Goal: Consume media (video, audio): Consume media (video, audio)

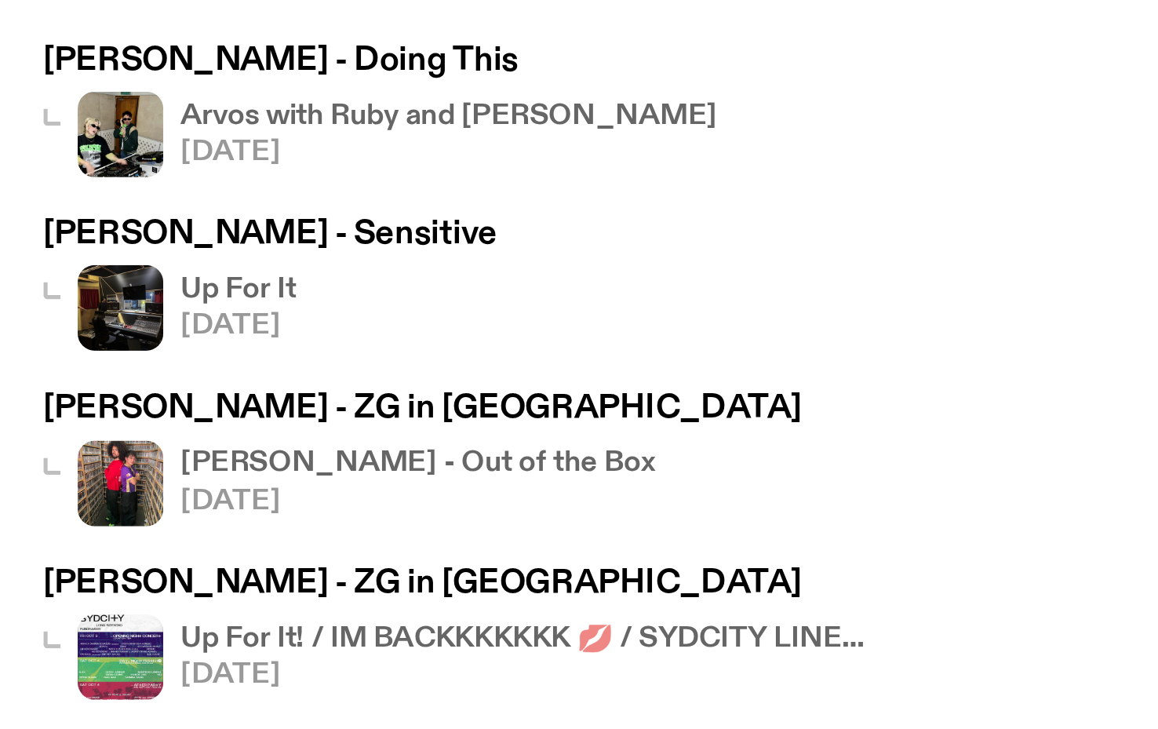
click at [86, 410] on h4 "[PERSON_NAME] - Out of the Box" at bounding box center [162, 415] width 174 height 10
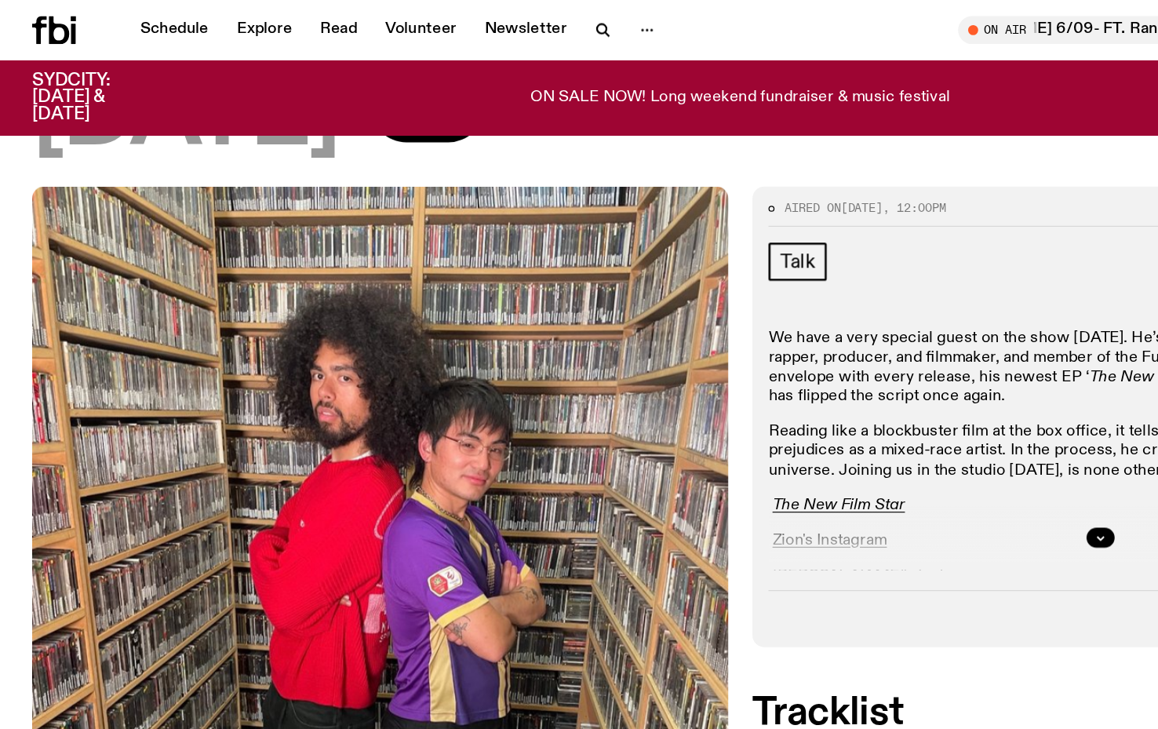
scroll to position [126, 0]
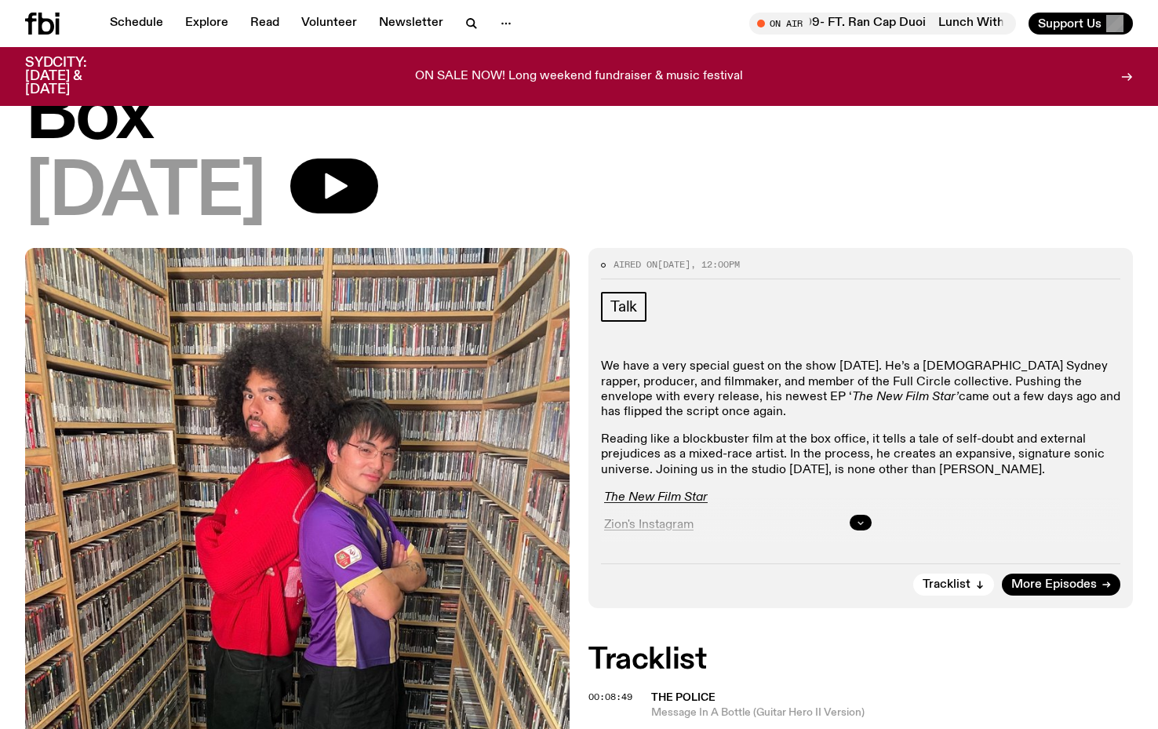
click at [866, 515] on button "button" at bounding box center [861, 523] width 22 height 16
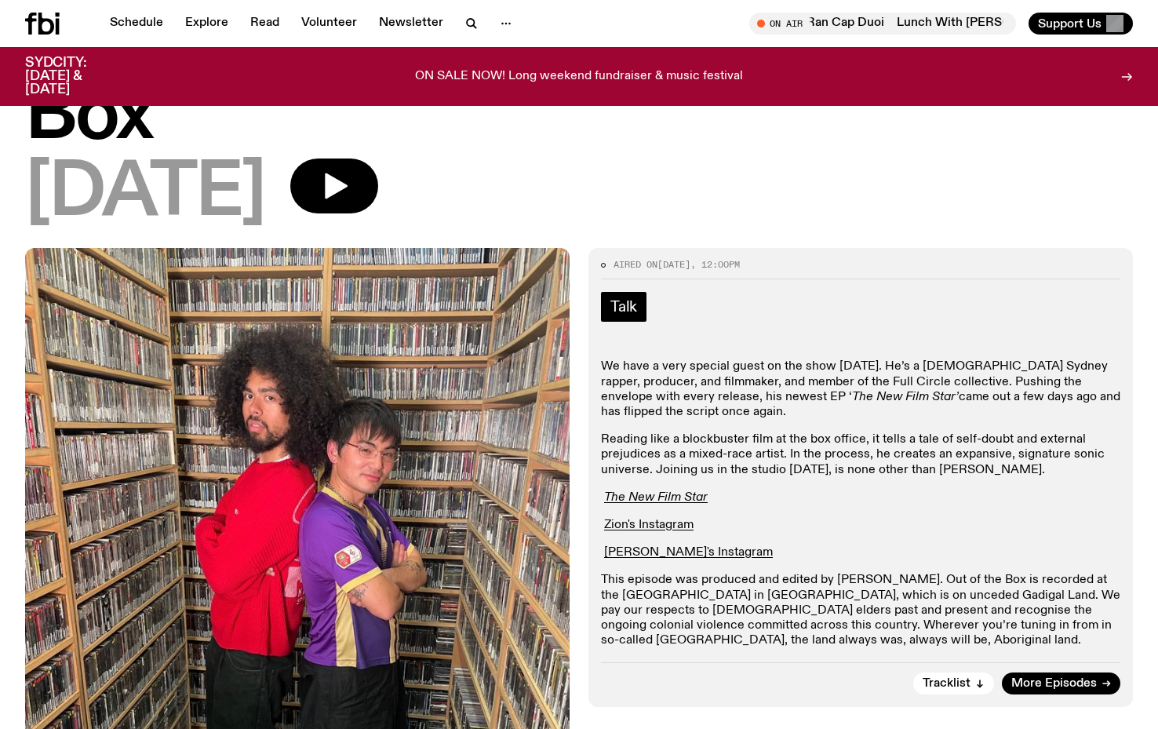
click at [635, 298] on span "Talk" at bounding box center [623, 306] width 27 height 17
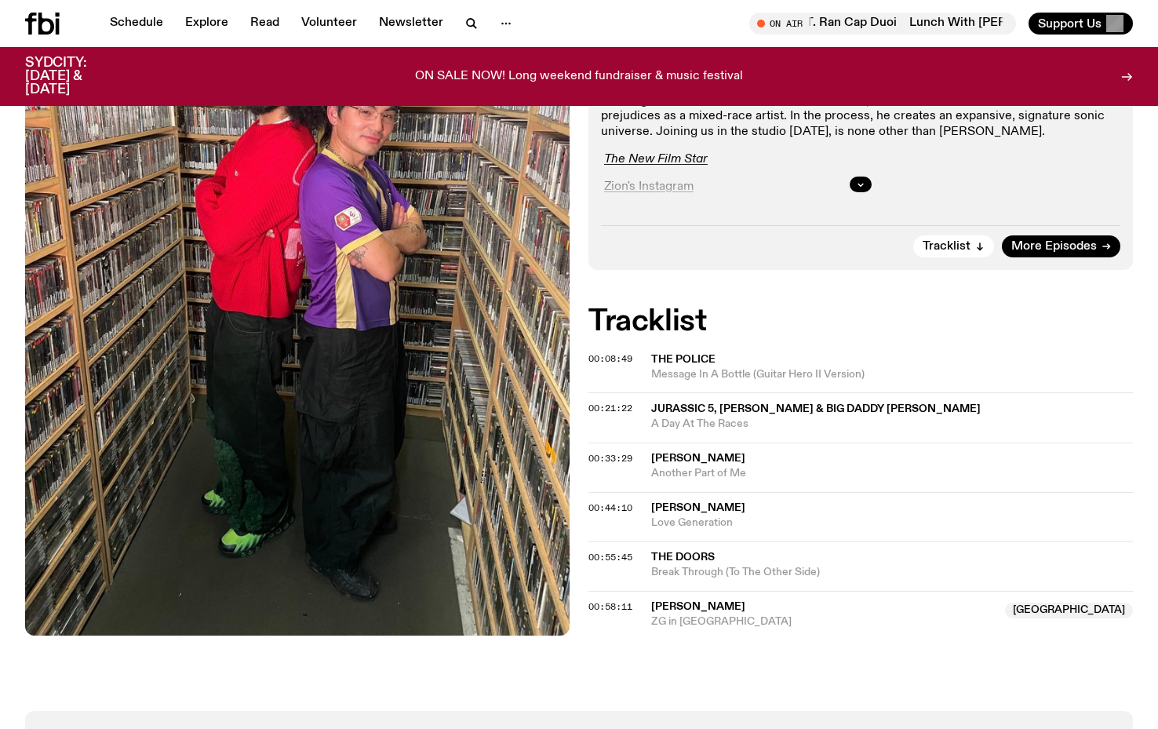
scroll to position [188, 0]
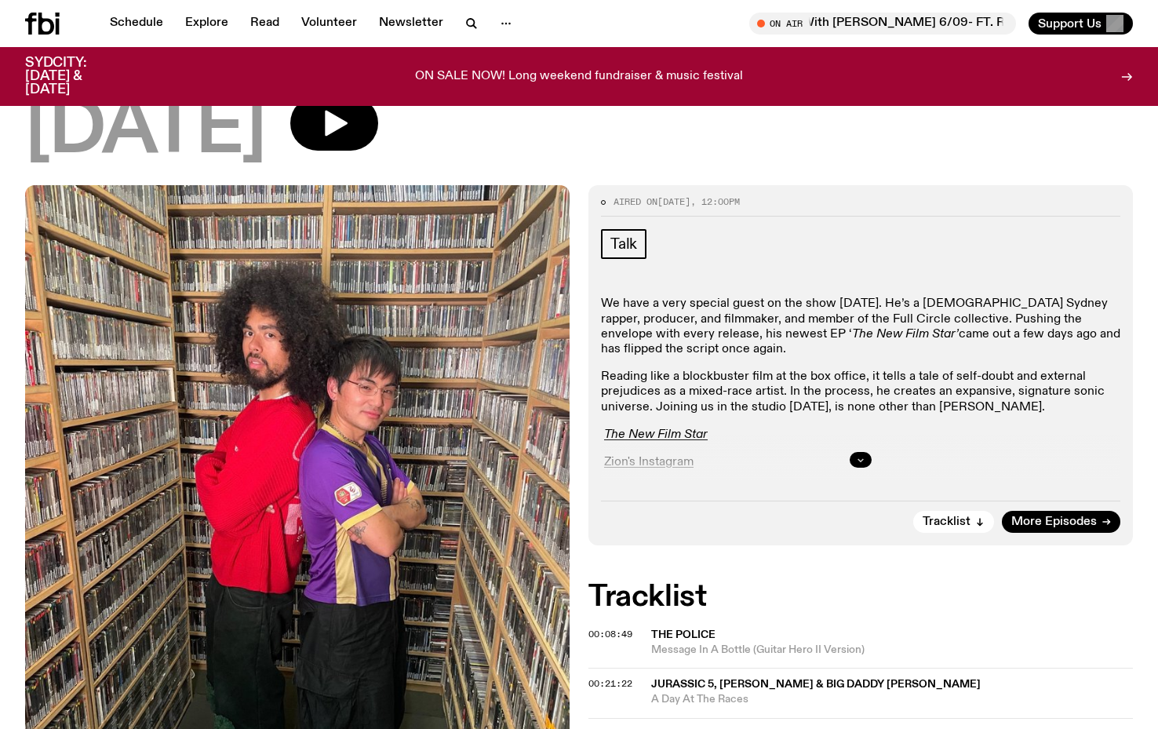
click at [853, 452] on button "button" at bounding box center [861, 460] width 22 height 16
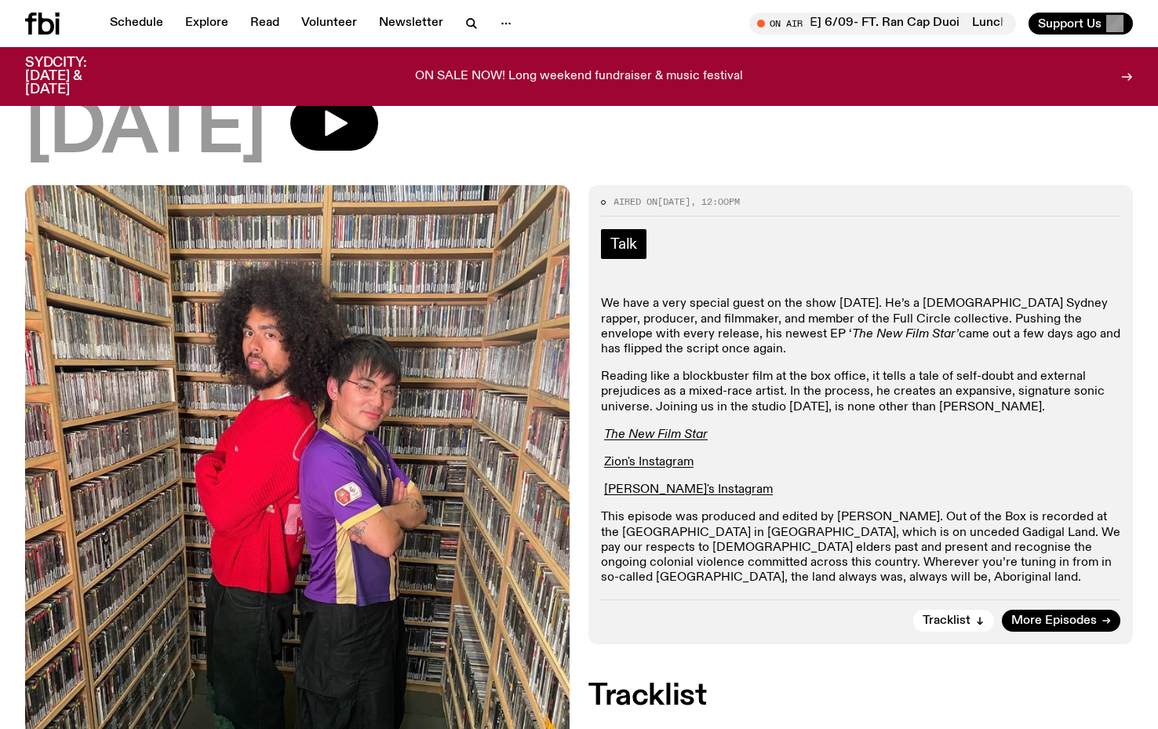
click at [618, 235] on span "Talk" at bounding box center [623, 243] width 27 height 17
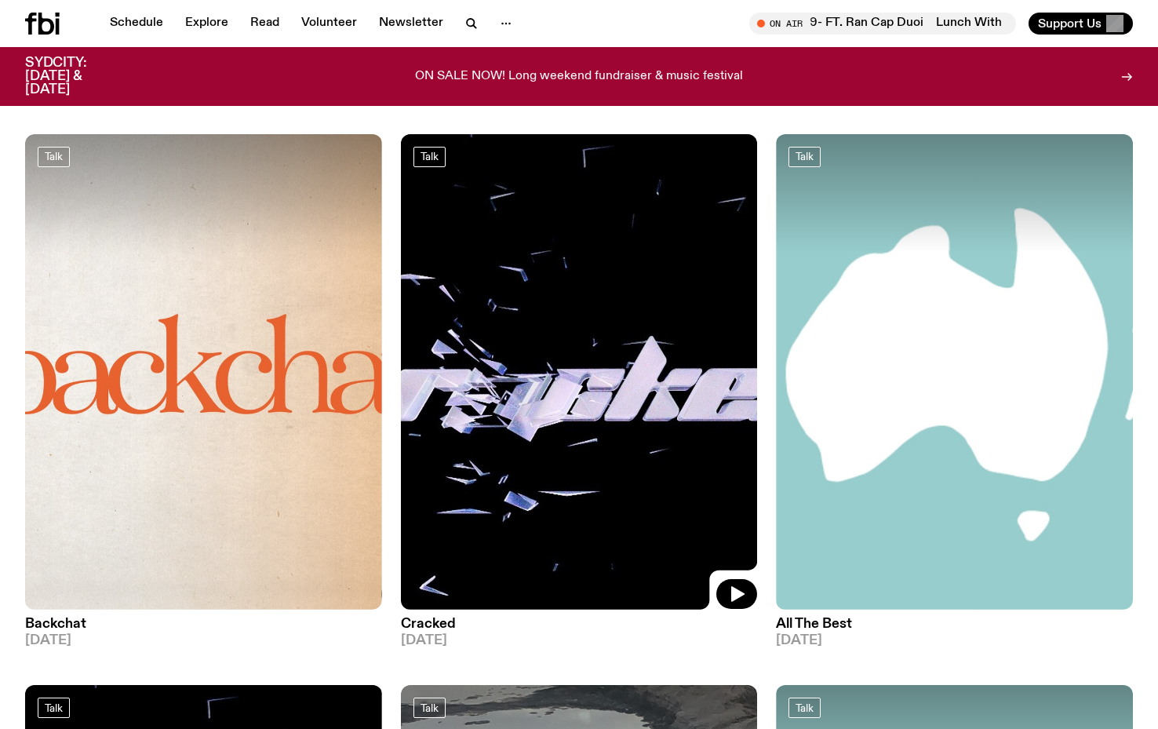
scroll to position [96, 0]
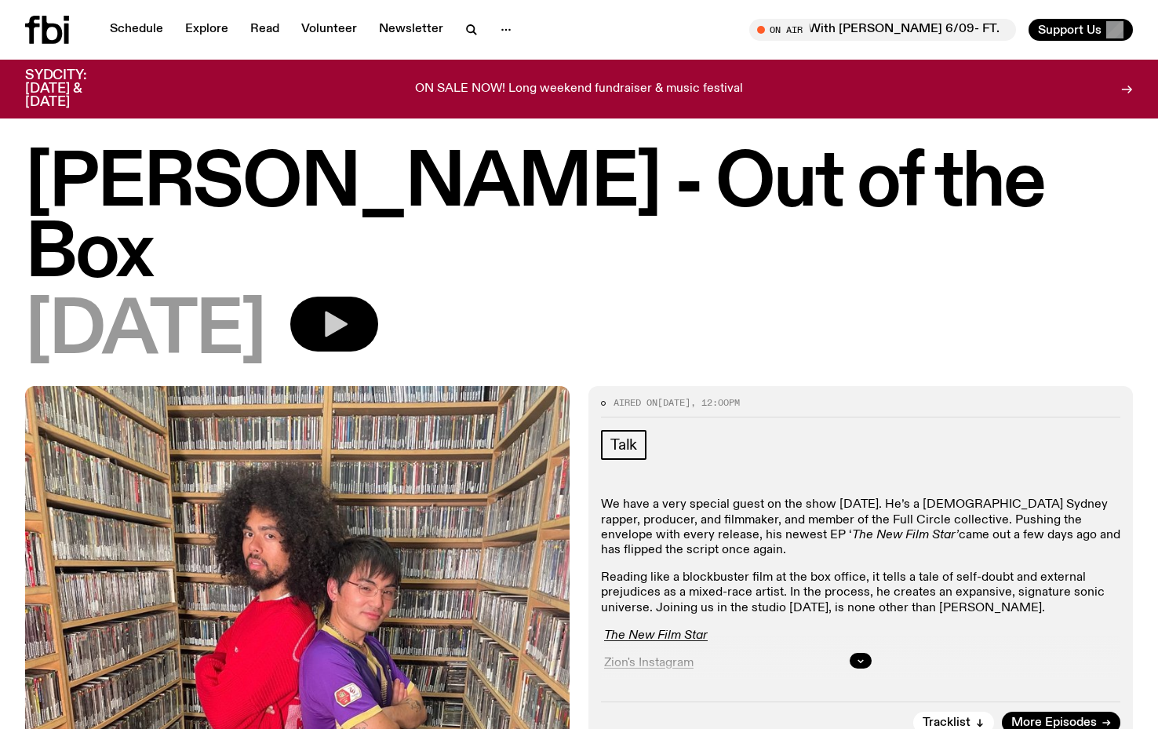
click at [348, 312] on icon "button" at bounding box center [336, 325] width 23 height 26
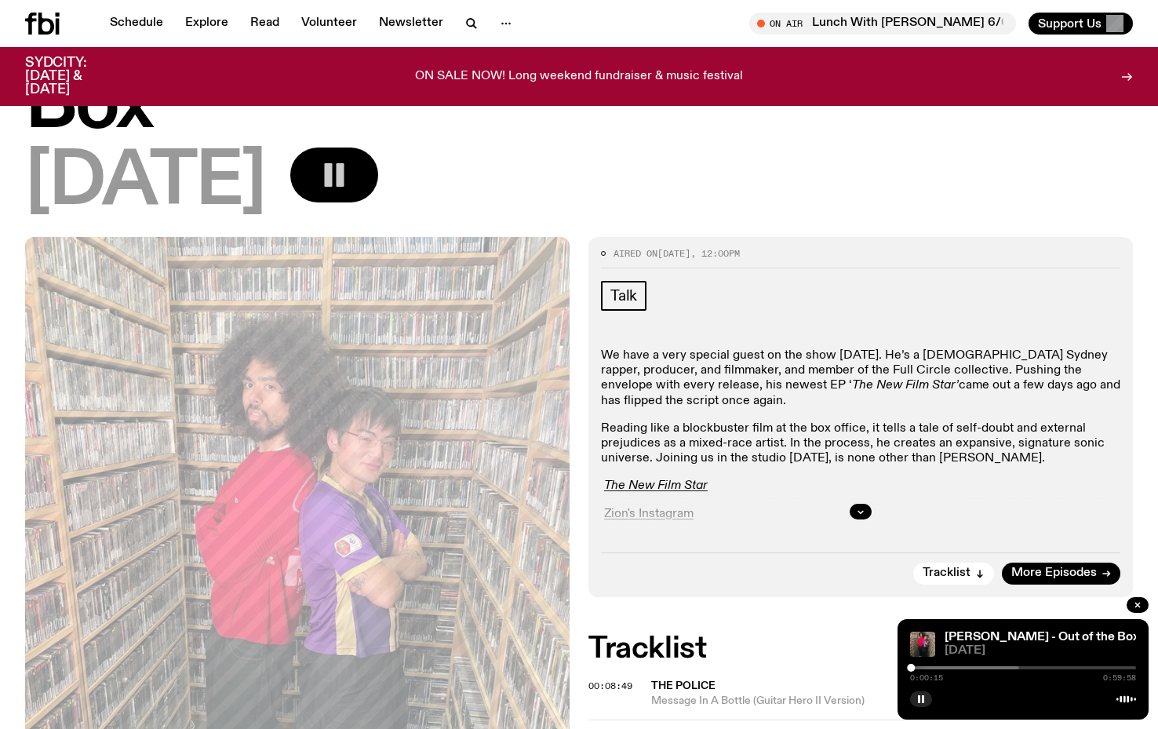
scroll to position [159, 0]
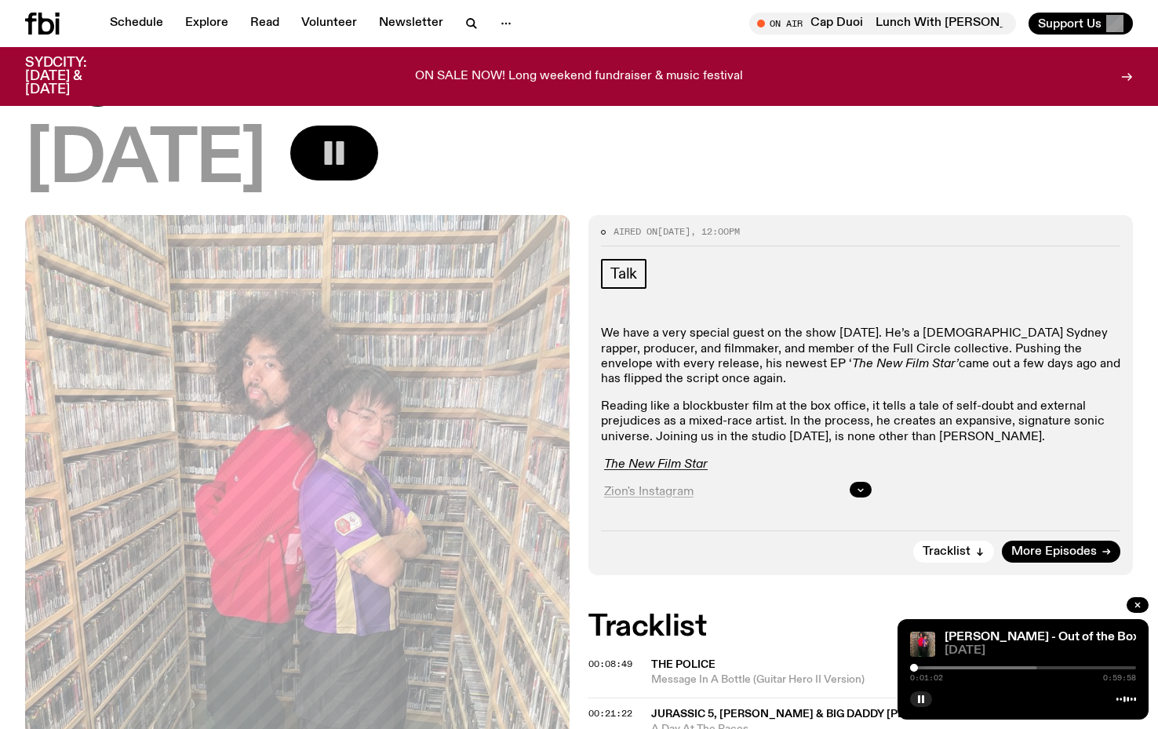
click at [914, 668] on div at bounding box center [914, 668] width 8 height 8
click at [919, 668] on div at bounding box center [919, 668] width 8 height 8
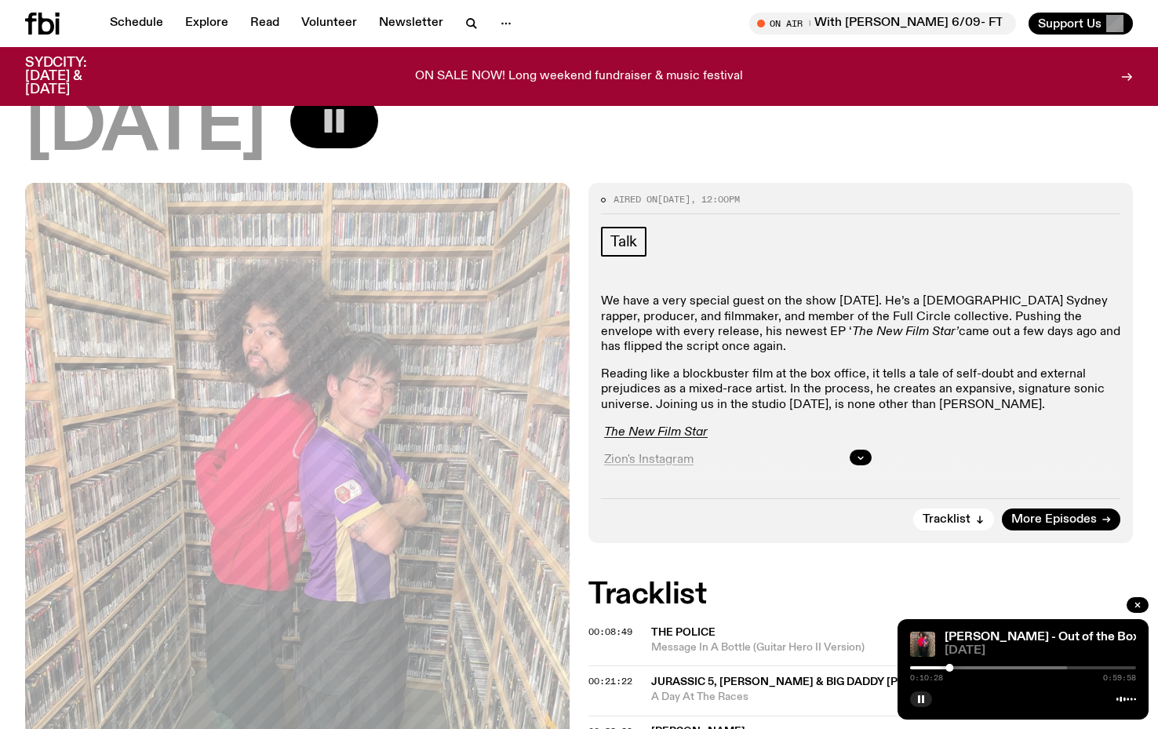
scroll to position [192, 0]
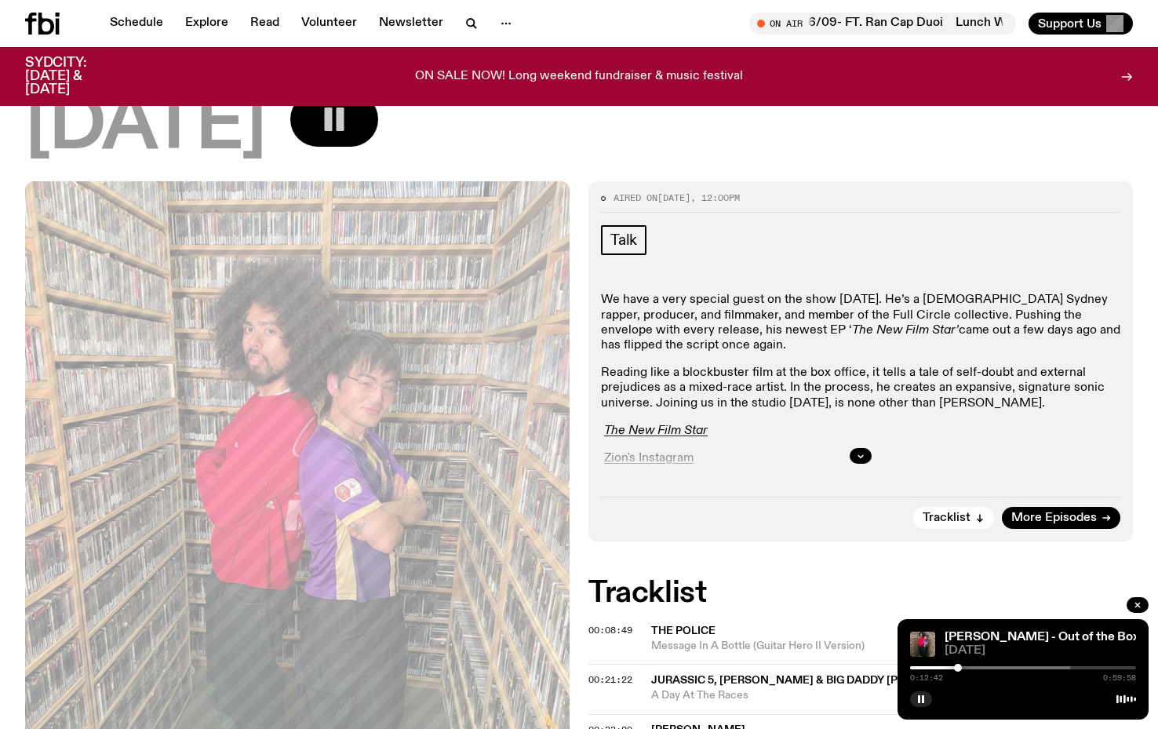
click at [958, 669] on div at bounding box center [958, 668] width 8 height 8
click at [961, 669] on div at bounding box center [961, 668] width 8 height 8
click at [963, 668] on div at bounding box center [961, 668] width 8 height 8
click at [965, 668] on div at bounding box center [963, 668] width 8 height 8
click at [968, 668] on div at bounding box center [965, 668] width 8 height 8
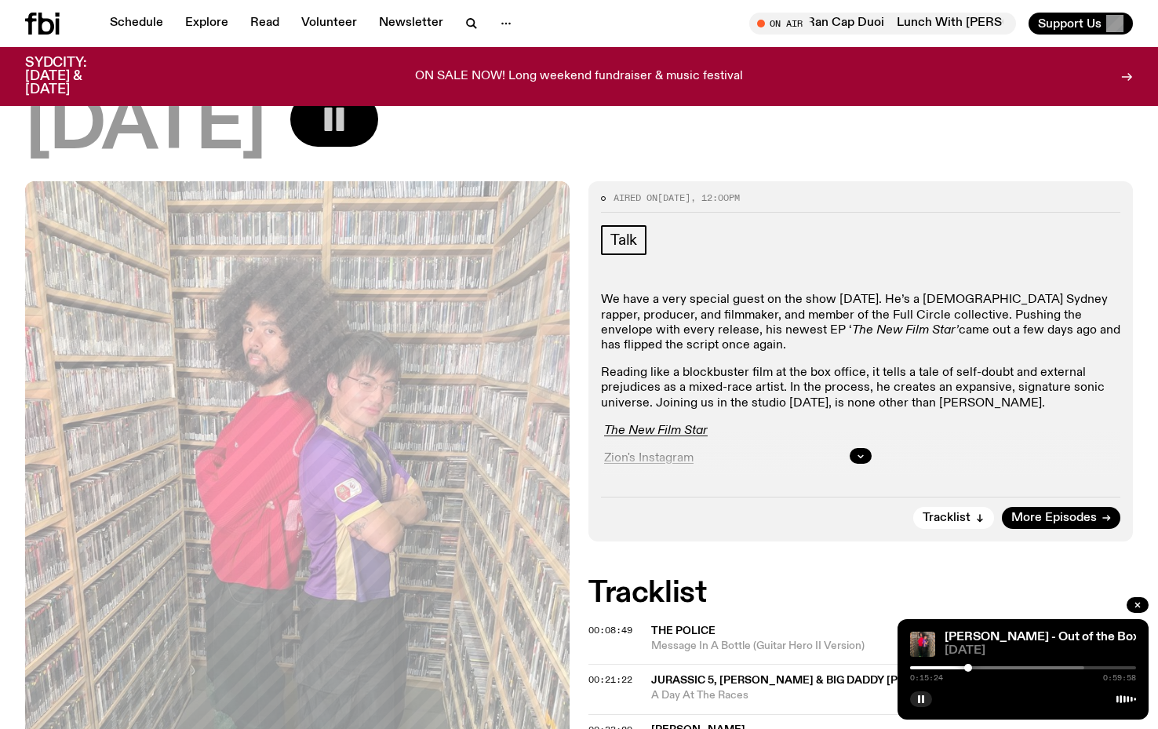
click at [972, 668] on div at bounding box center [968, 668] width 8 height 8
click at [976, 669] on div at bounding box center [976, 668] width 8 height 8
click at [975, 668] on div at bounding box center [975, 668] width 8 height 8
click at [926, 698] on button "button" at bounding box center [921, 699] width 22 height 16
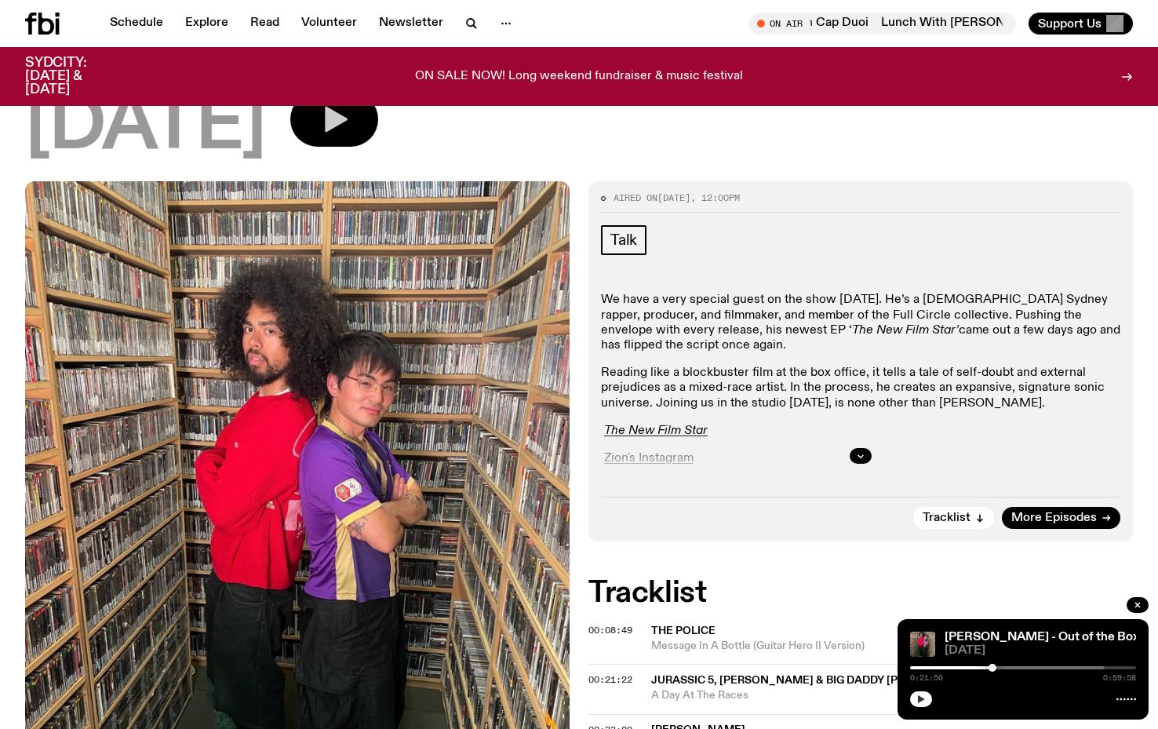
click at [923, 703] on icon "button" at bounding box center [921, 698] width 9 height 9
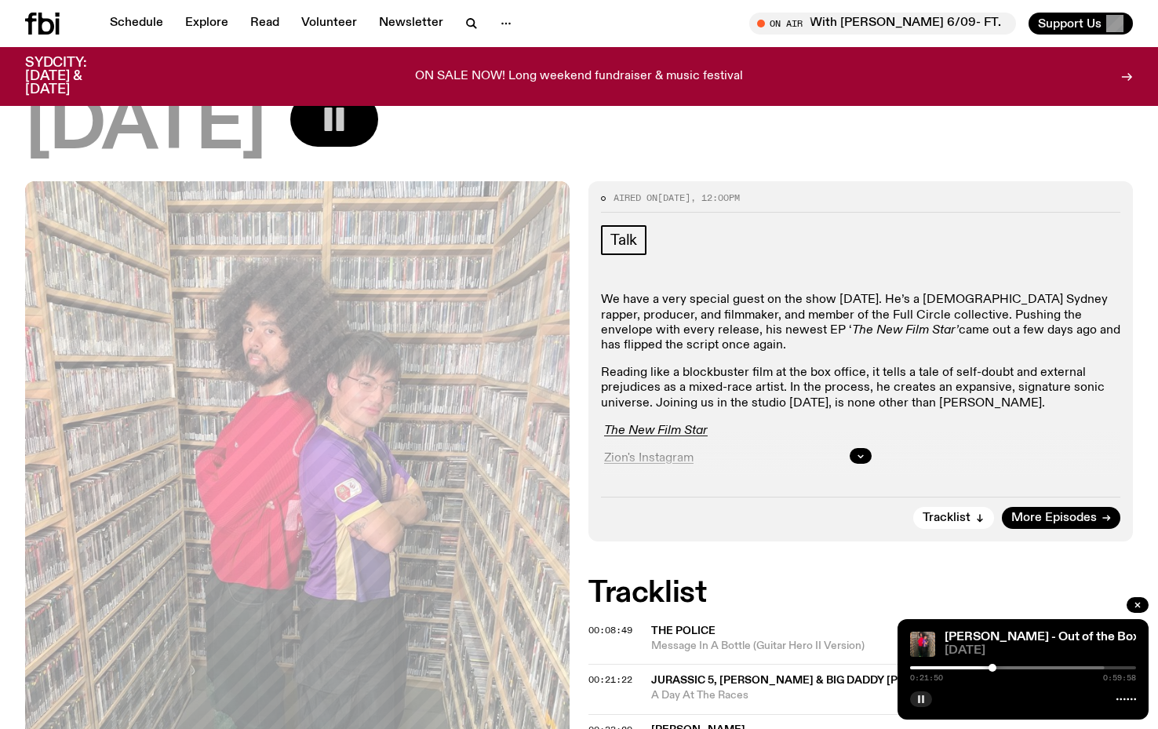
click at [923, 703] on icon "button" at bounding box center [921, 698] width 9 height 9
click at [993, 668] on div at bounding box center [993, 668] width 8 height 8
click at [992, 668] on div at bounding box center [992, 668] width 8 height 8
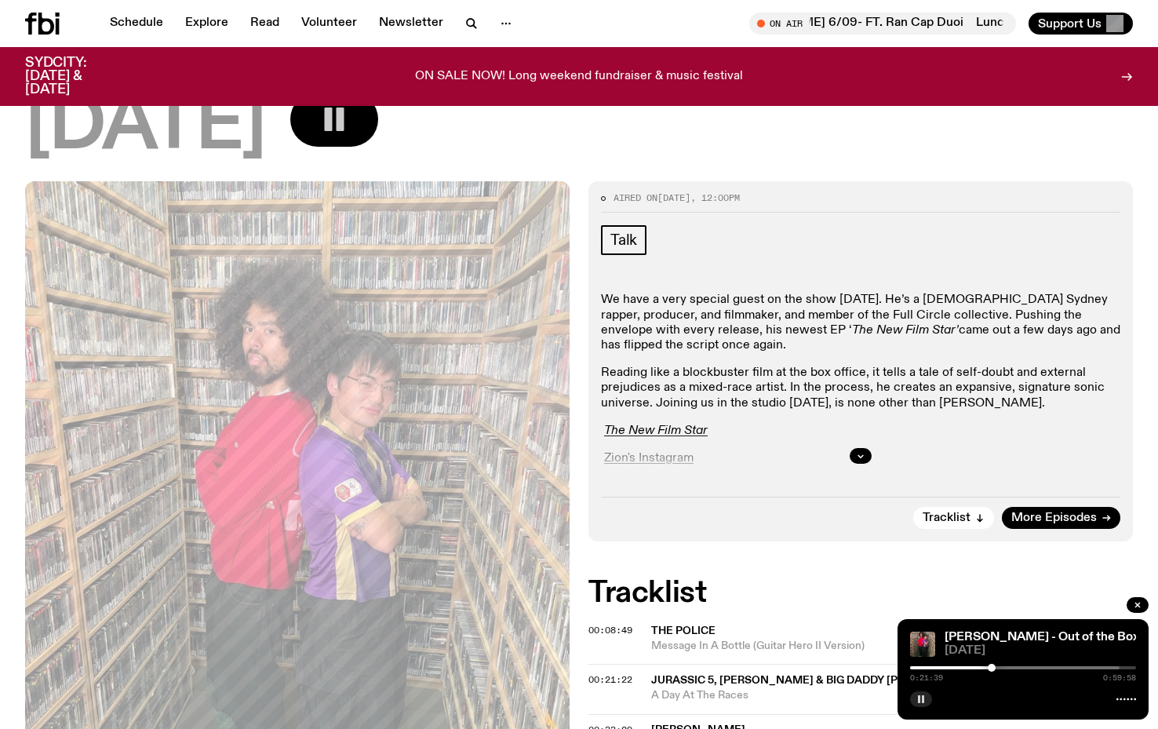
click at [992, 668] on div at bounding box center [992, 668] width 8 height 8
click at [922, 699] on rect "button" at bounding box center [923, 699] width 2 height 8
click at [922, 699] on icon "button" at bounding box center [921, 699] width 7 height 8
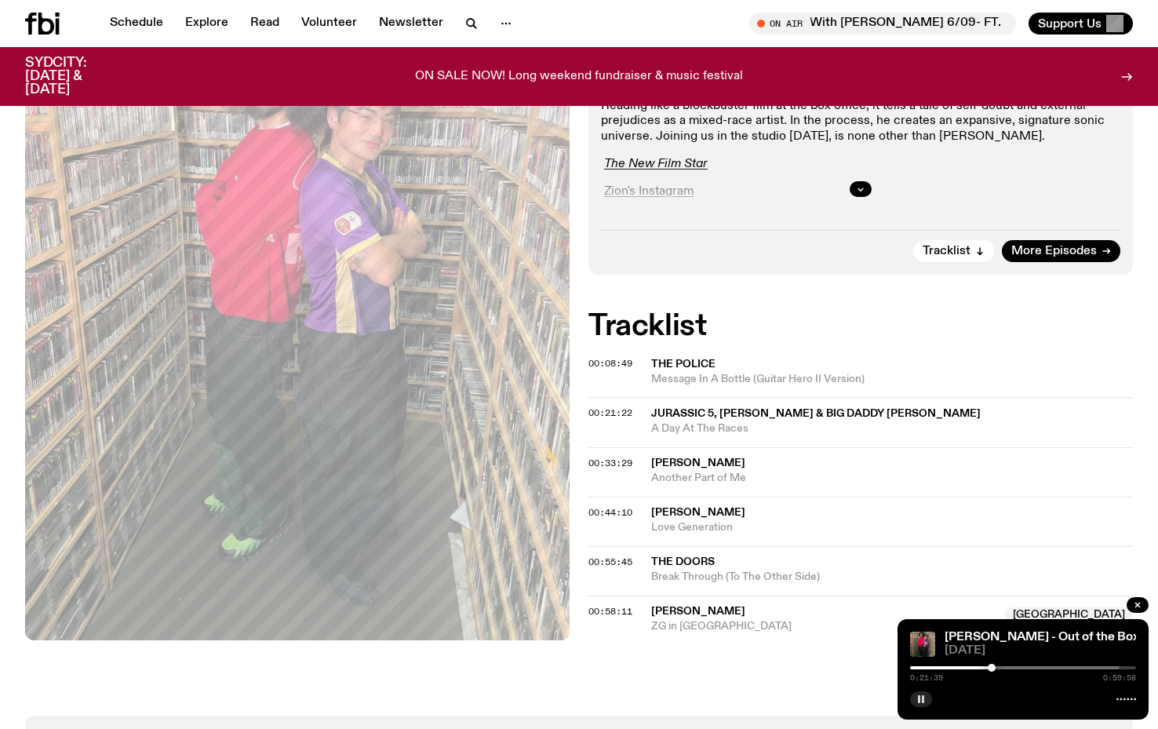
scroll to position [466, 0]
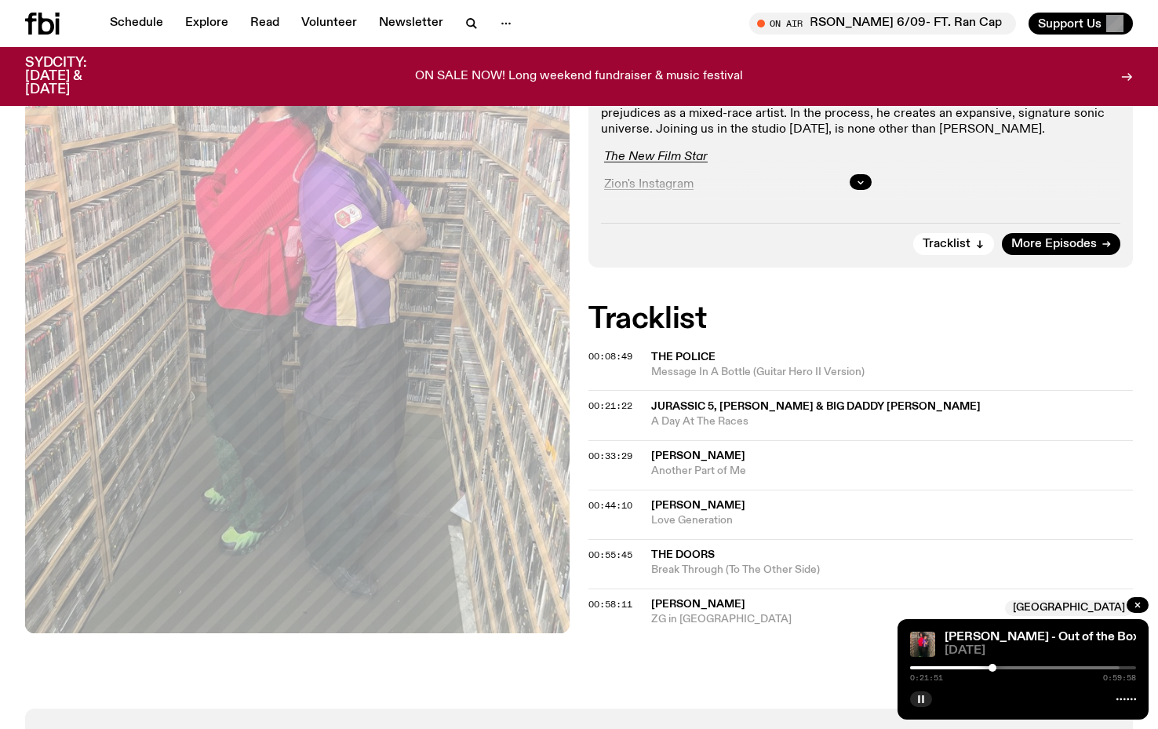
click at [993, 669] on div at bounding box center [993, 668] width 8 height 8
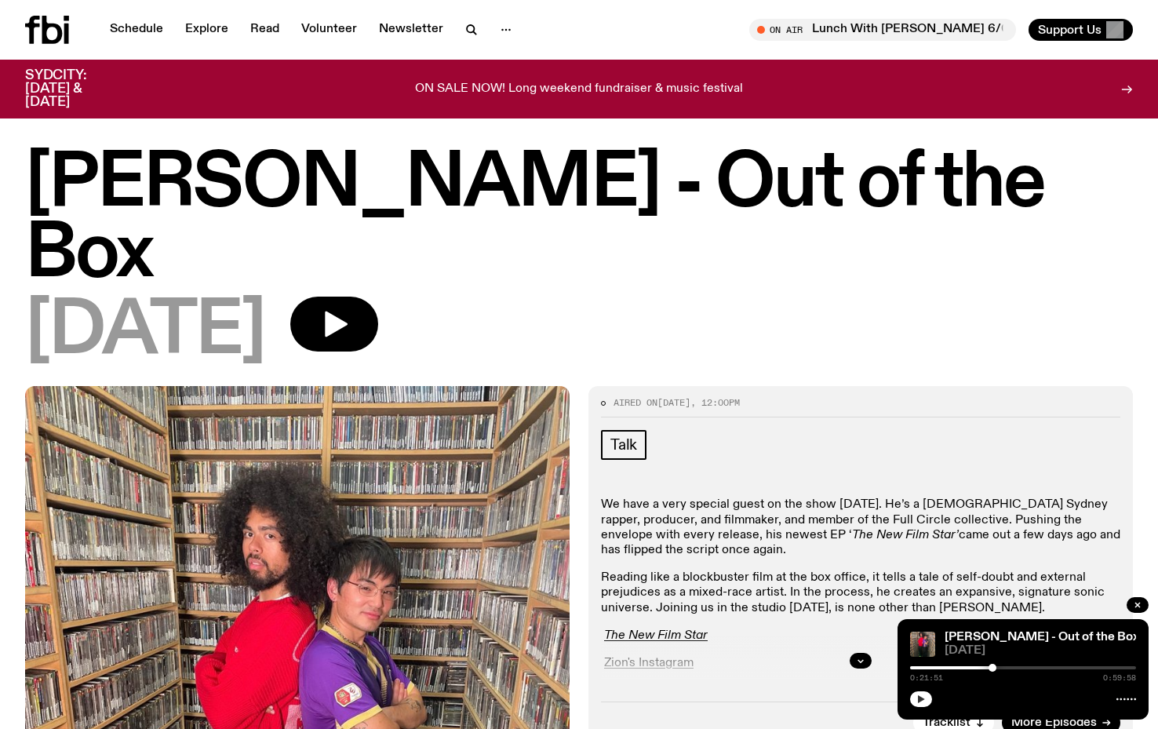
click at [926, 702] on button "button" at bounding box center [921, 699] width 22 height 16
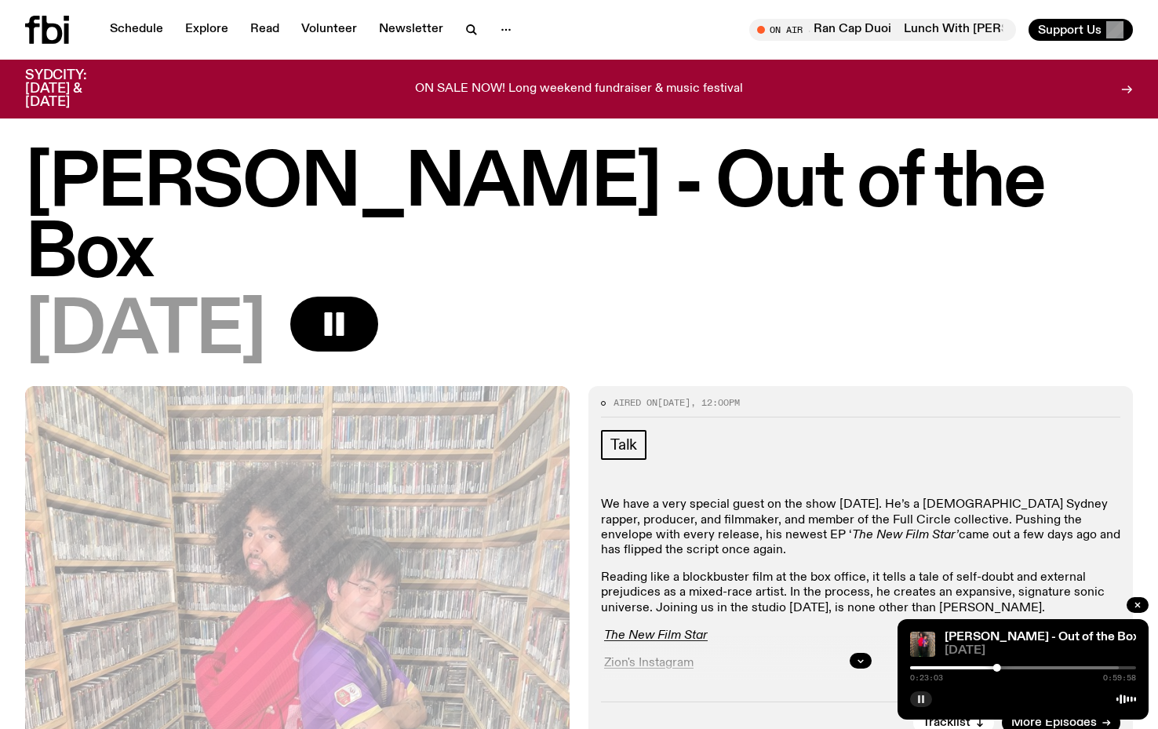
click at [926, 702] on button "button" at bounding box center [921, 699] width 22 height 16
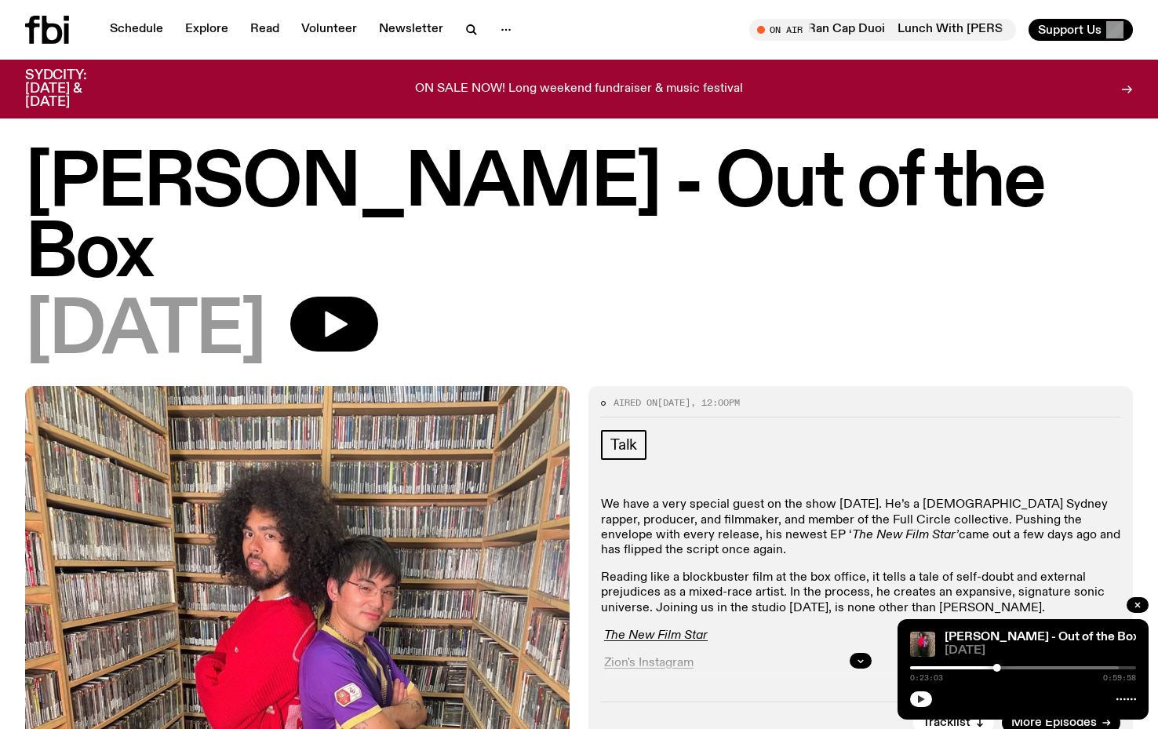
click at [926, 702] on button "button" at bounding box center [921, 699] width 22 height 16
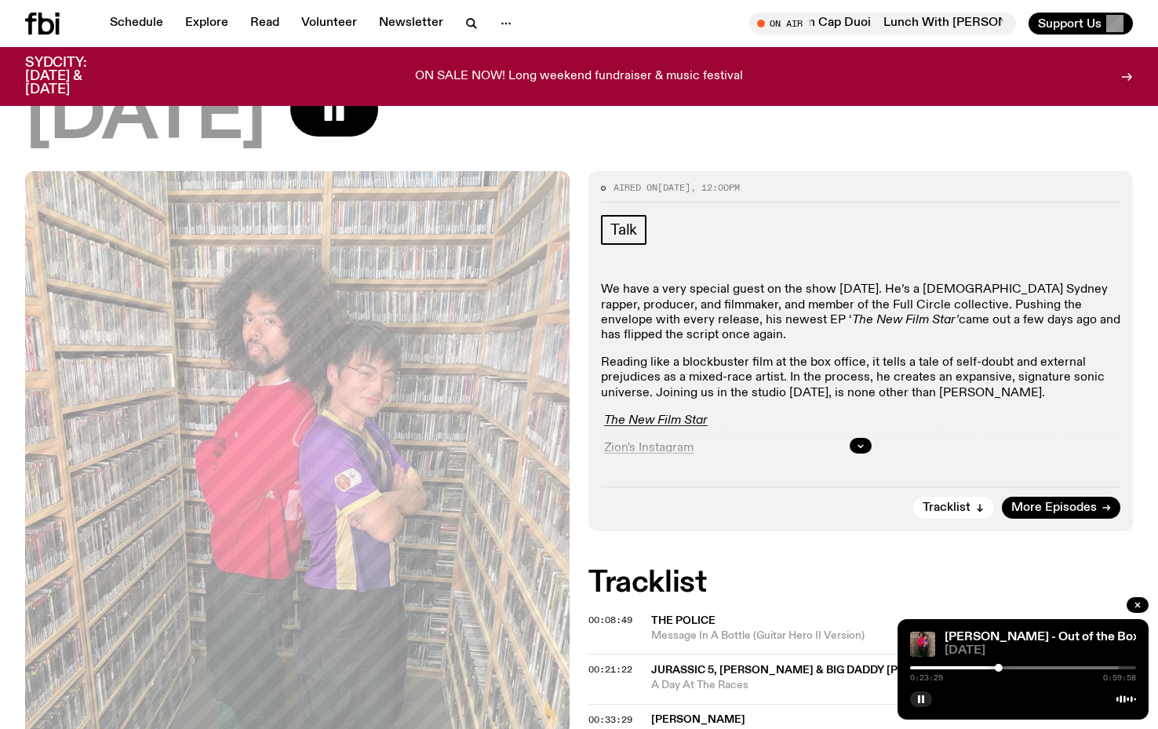
scroll to position [204, 0]
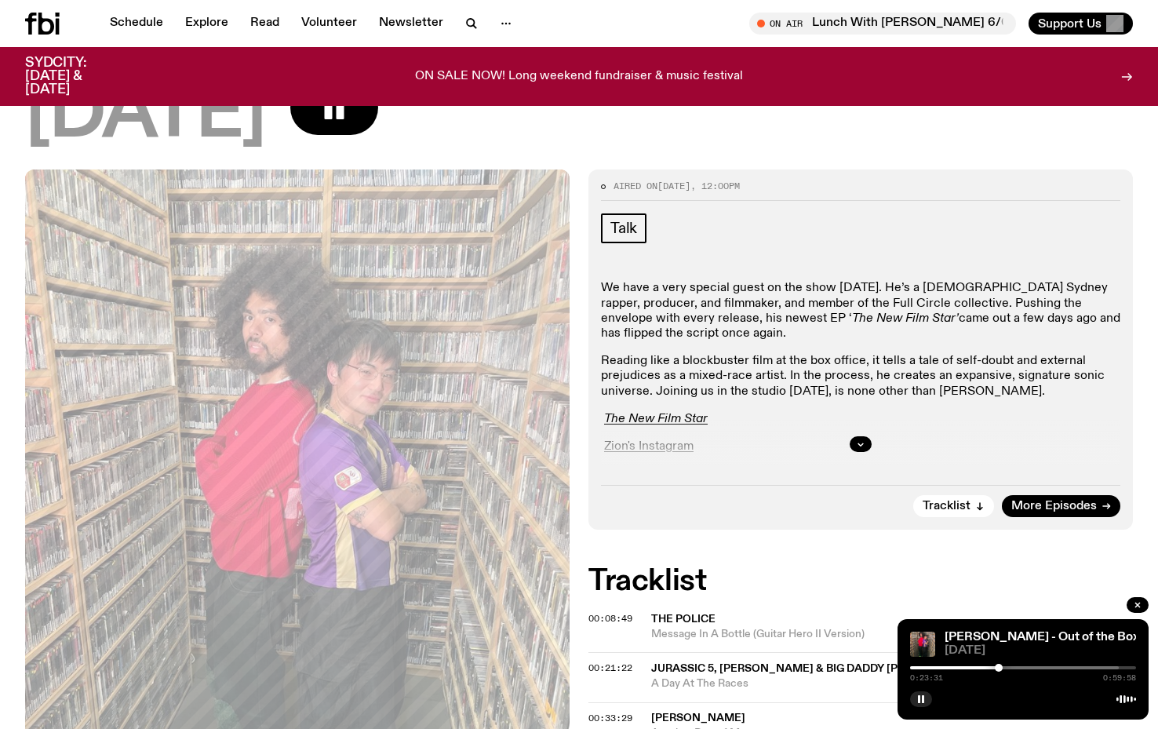
click at [1002, 668] on div at bounding box center [999, 668] width 8 height 8
click at [1004, 668] on div at bounding box center [1002, 668] width 8 height 8
click at [1008, 667] on div at bounding box center [1008, 668] width 8 height 8
click at [1011, 667] on div at bounding box center [1008, 668] width 8 height 8
click at [1019, 667] on div at bounding box center [1012, 667] width 226 height 3
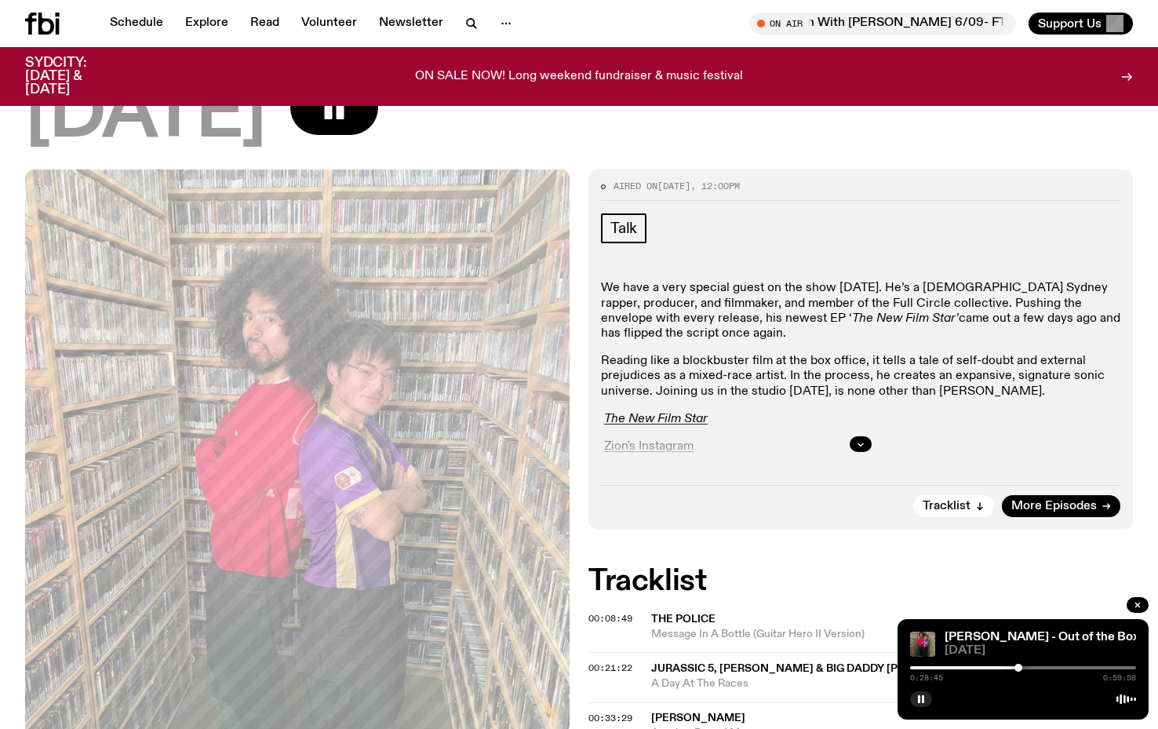
click at [1018, 668] on div at bounding box center [1019, 668] width 8 height 8
click at [1016, 668] on div at bounding box center [1016, 668] width 8 height 8
click at [1018, 667] on div at bounding box center [1016, 668] width 8 height 8
click at [923, 698] on rect "button" at bounding box center [923, 699] width 2 height 8
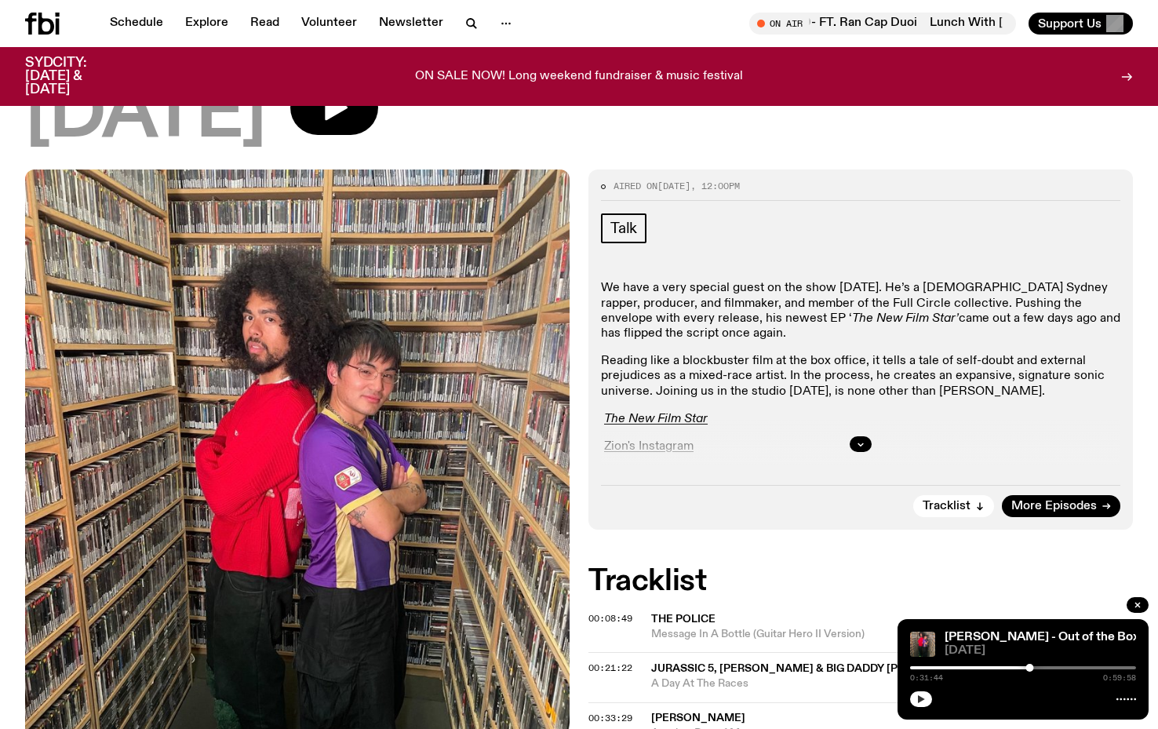
click at [926, 698] on button "button" at bounding box center [921, 699] width 22 height 16
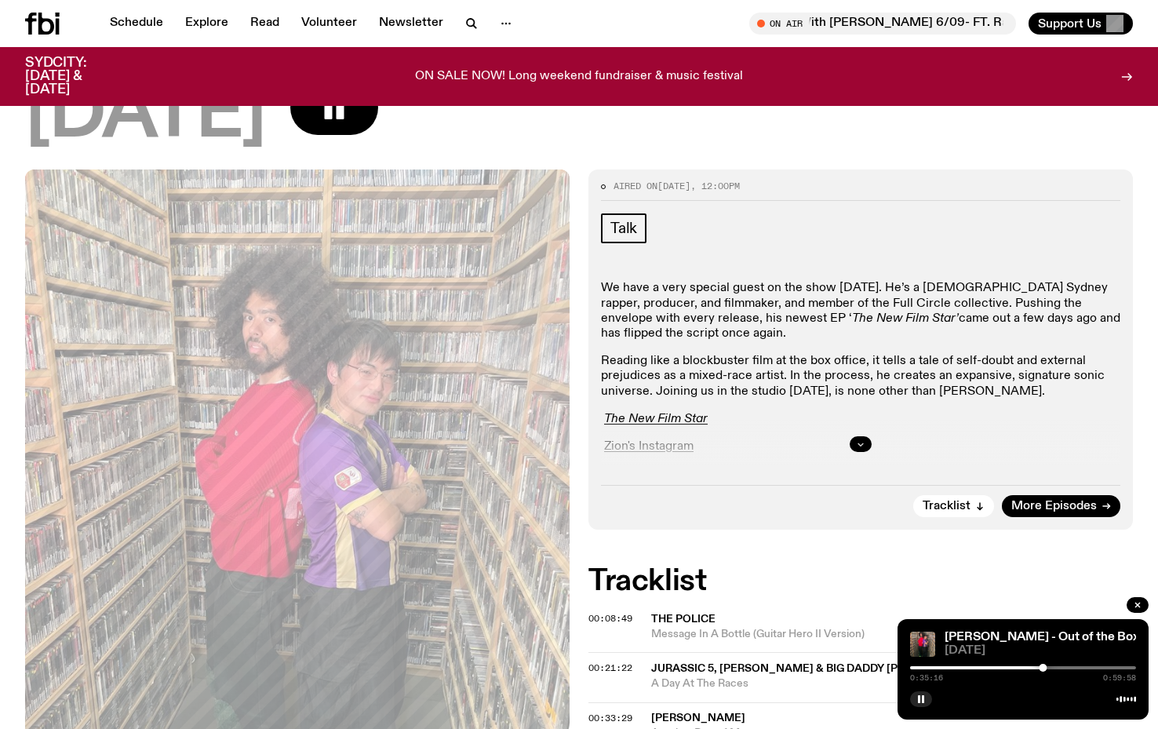
click at [862, 439] on icon "button" at bounding box center [860, 443] width 9 height 9
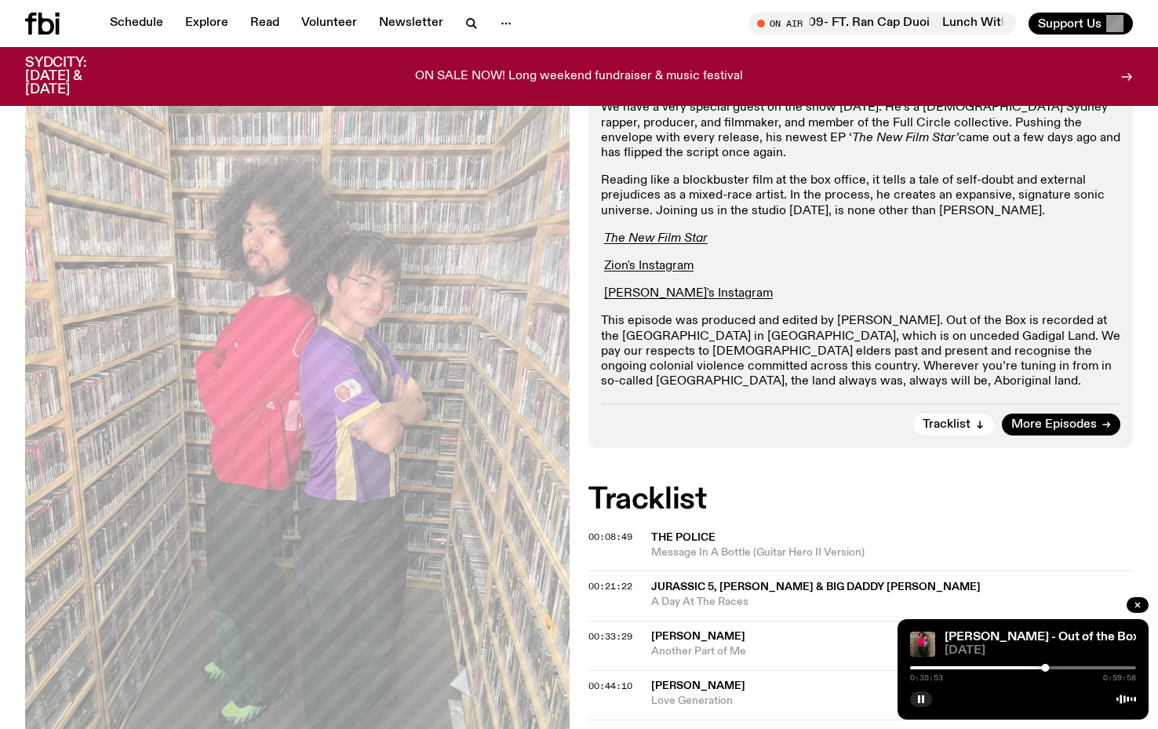
scroll to position [327, 0]
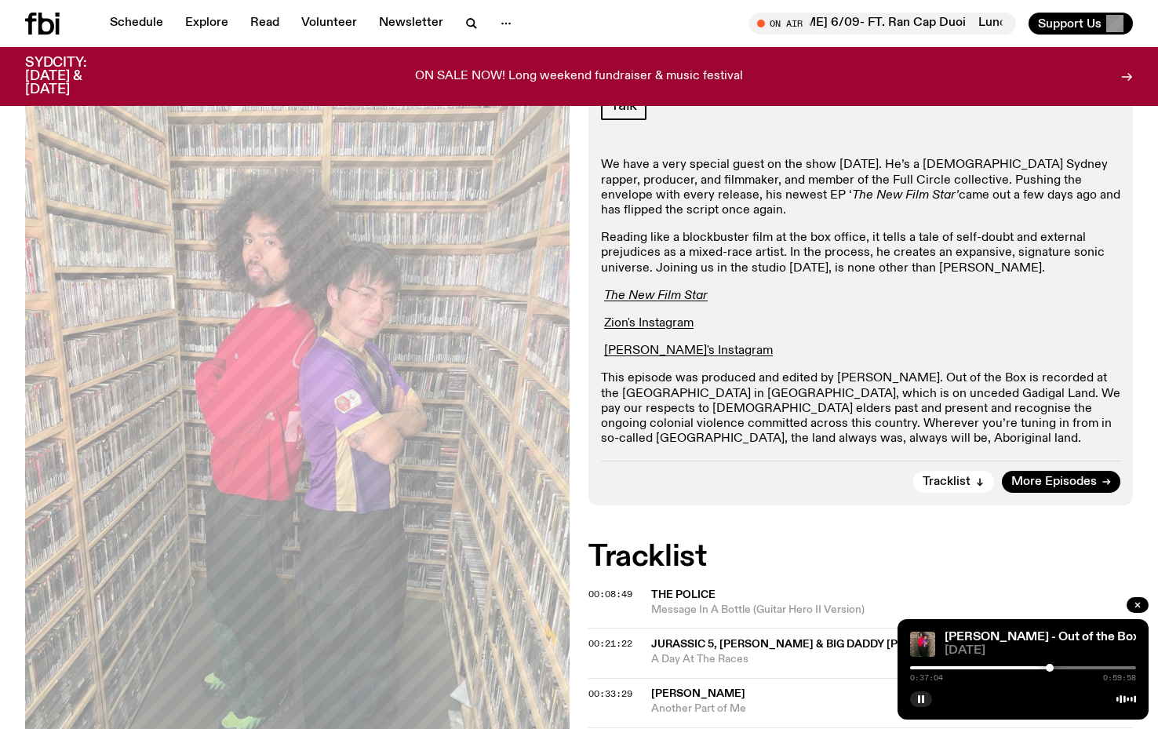
click at [1050, 668] on div at bounding box center [1050, 668] width 8 height 8
click at [1055, 668] on div at bounding box center [1052, 668] width 8 height 8
click at [1058, 668] on div at bounding box center [1058, 668] width 8 height 8
click at [1061, 667] on div at bounding box center [1058, 668] width 8 height 8
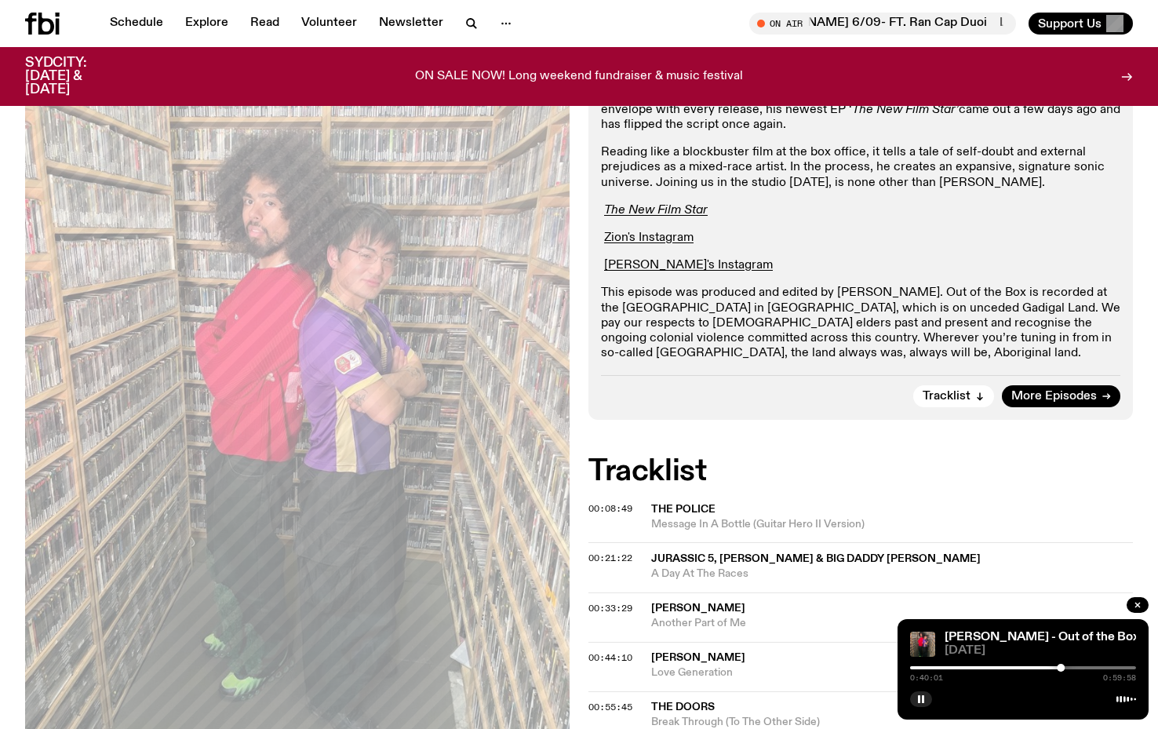
scroll to position [441, 0]
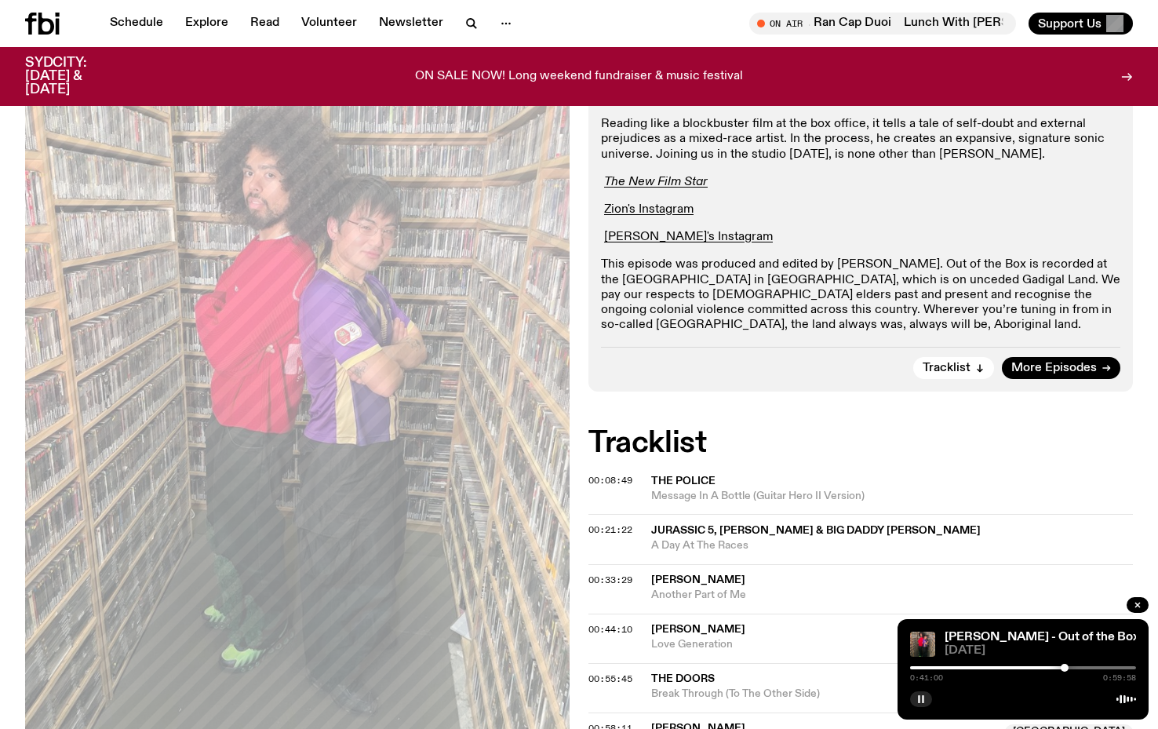
click at [926, 703] on button "button" at bounding box center [921, 699] width 22 height 16
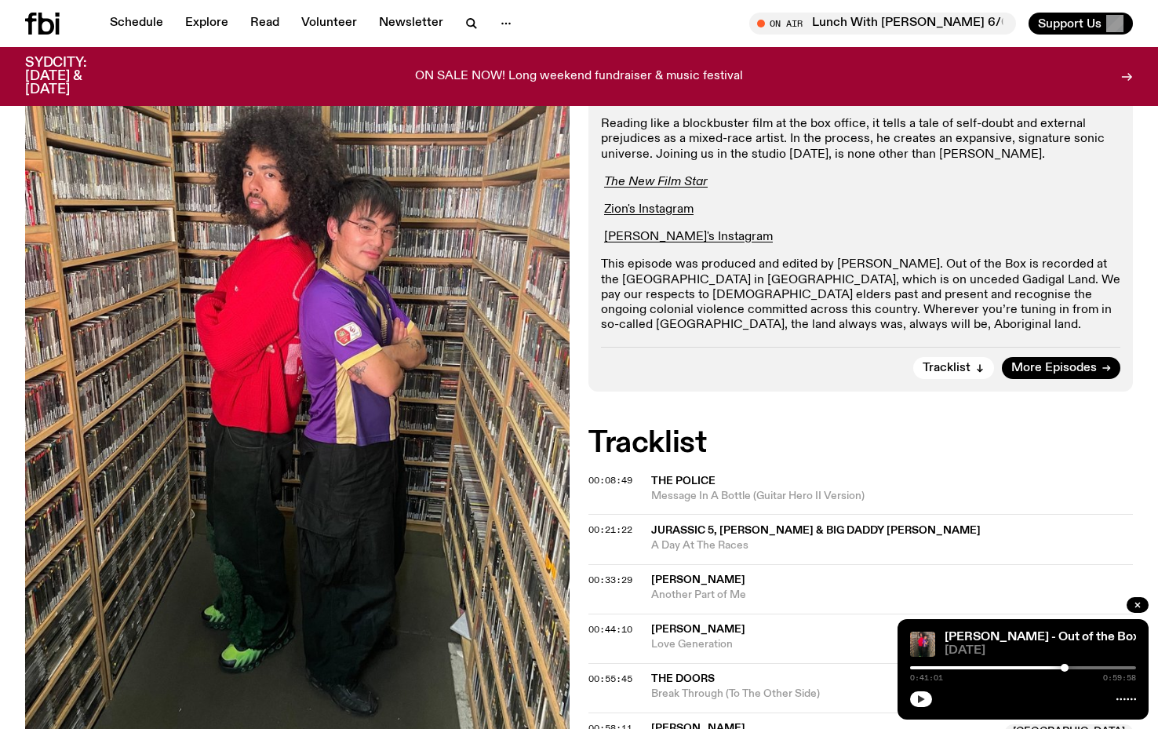
click at [926, 702] on button "button" at bounding box center [921, 699] width 22 height 16
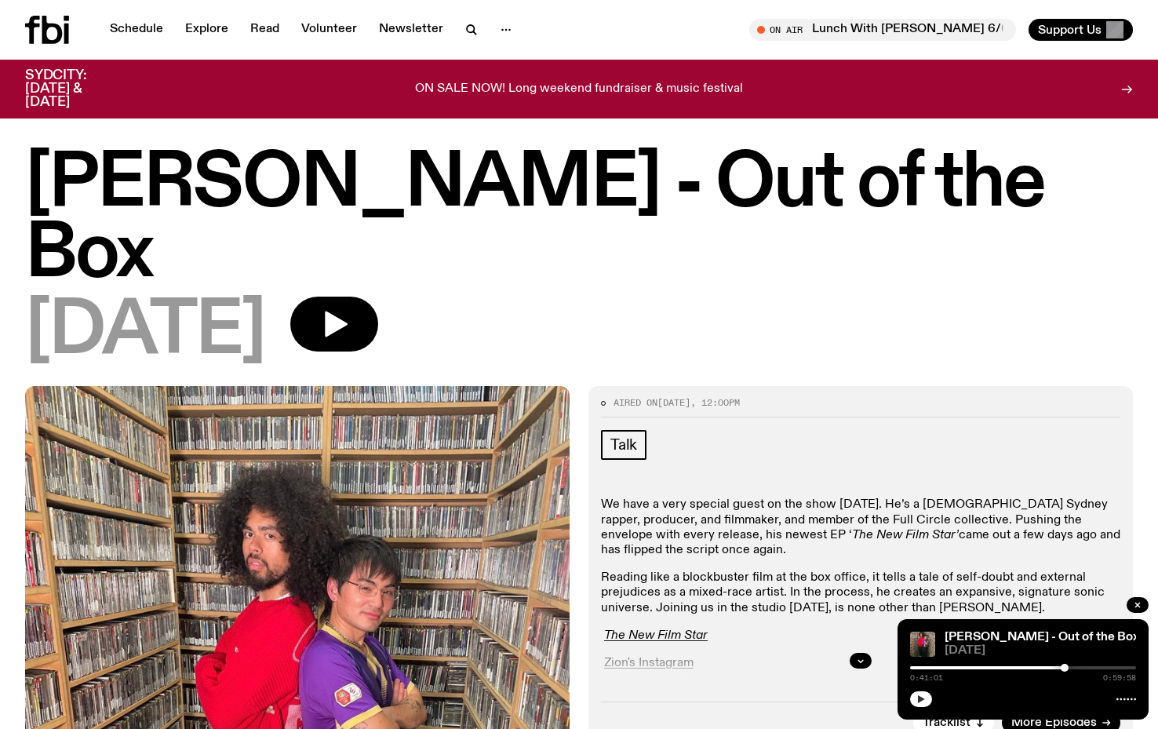
click at [918, 698] on icon "button" at bounding box center [921, 698] width 9 height 9
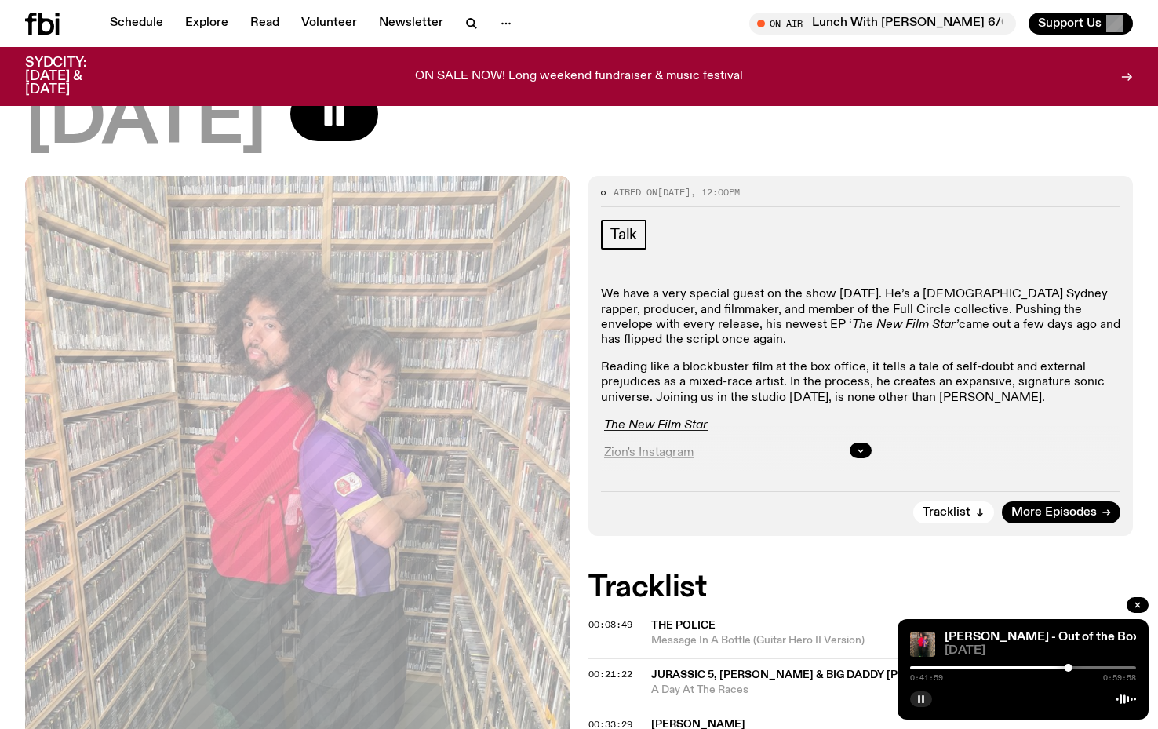
scroll to position [181, 0]
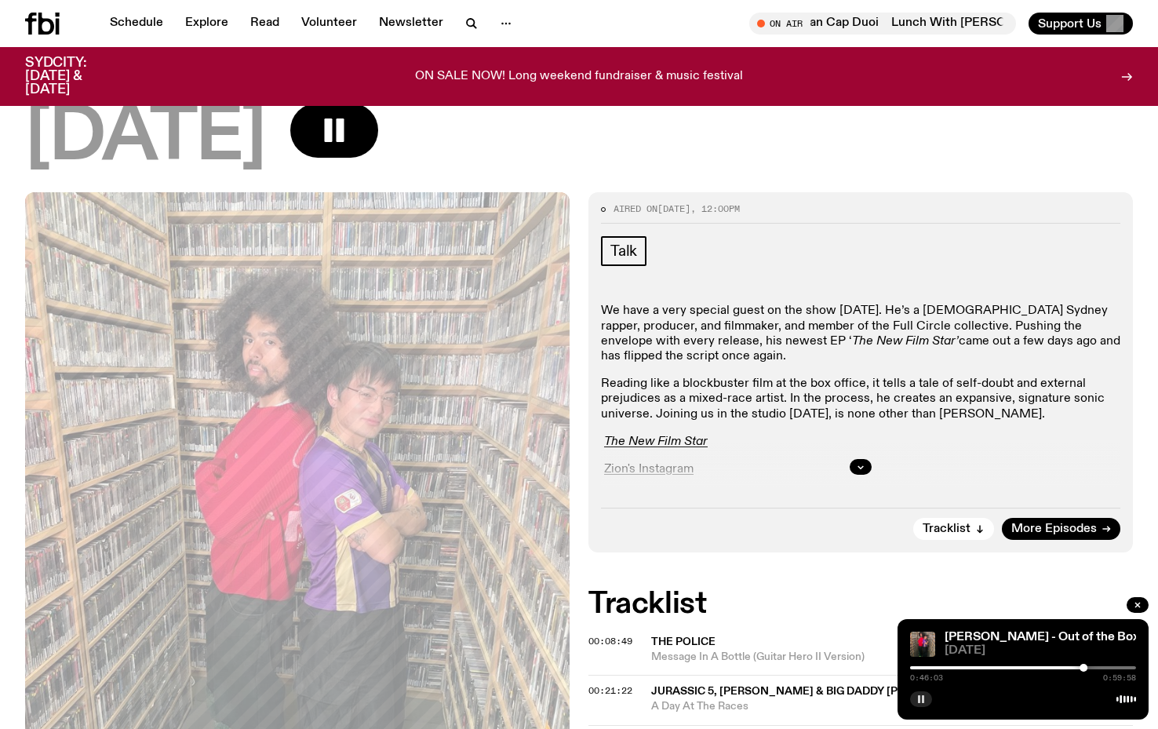
click at [1086, 667] on div at bounding box center [1084, 668] width 8 height 8
click at [1088, 667] on div at bounding box center [1086, 668] width 8 height 8
click at [1089, 667] on div at bounding box center [1088, 668] width 8 height 8
click at [1091, 667] on div at bounding box center [1091, 668] width 8 height 8
click at [1094, 667] on div at bounding box center [1091, 668] width 8 height 8
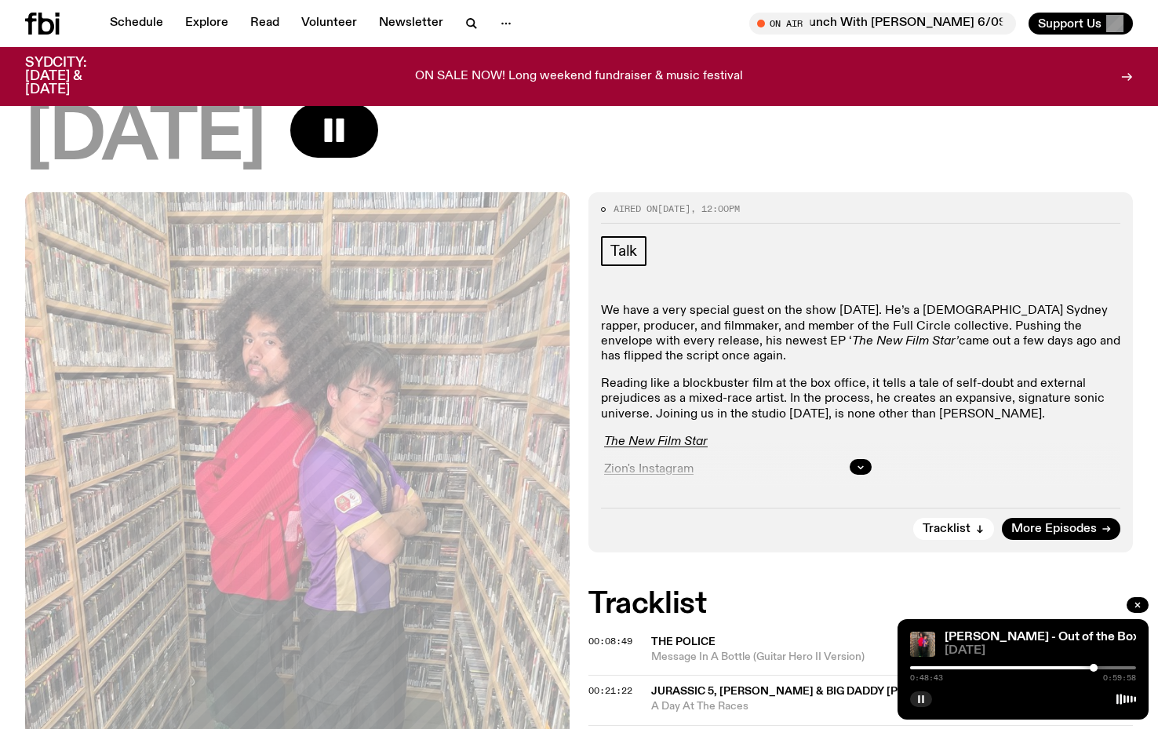
click at [1098, 667] on div at bounding box center [1094, 668] width 8 height 8
click at [1101, 667] on div at bounding box center [1098, 668] width 8 height 8
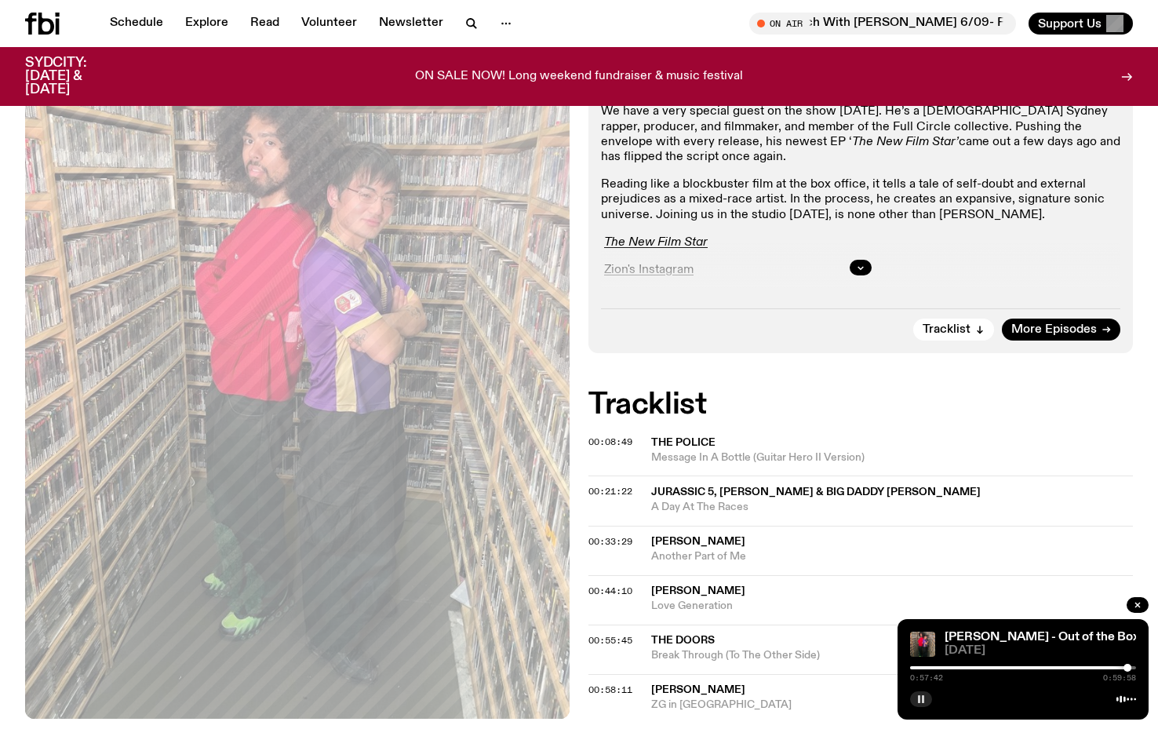
scroll to position [381, 0]
click at [1132, 669] on div at bounding box center [1132, 668] width 8 height 8
click at [923, 702] on rect "button" at bounding box center [923, 699] width 2 height 8
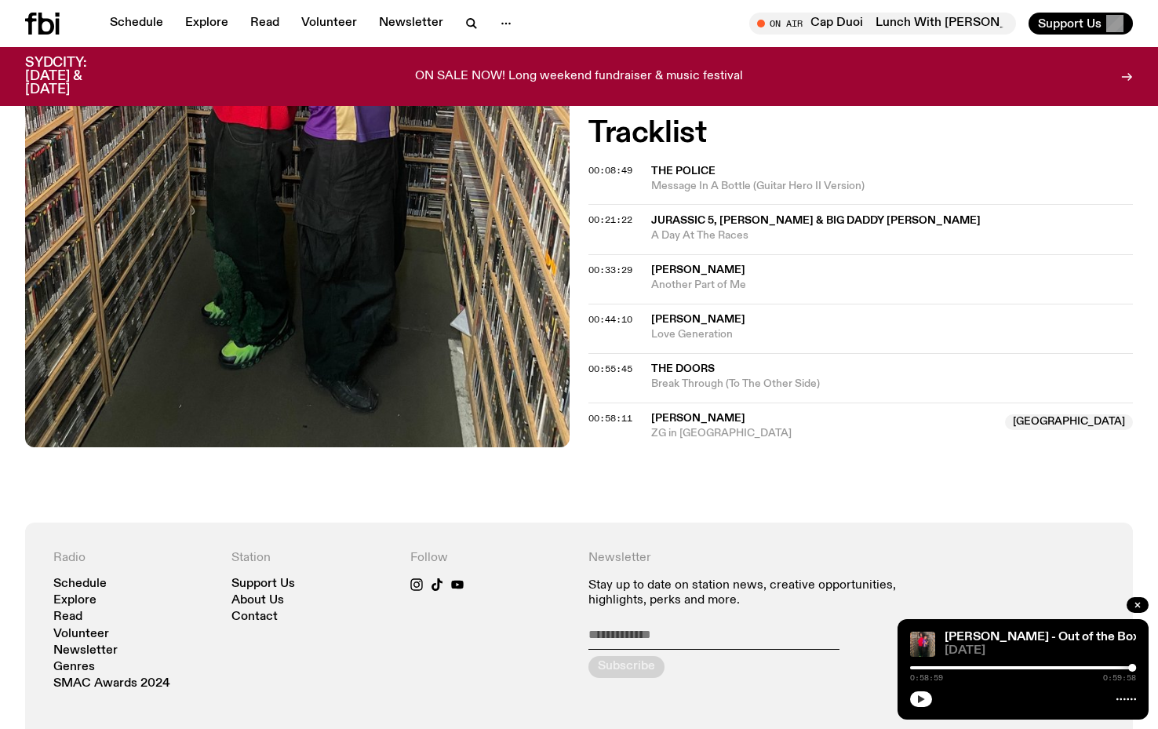
scroll to position [924, 0]
